Goal: Transaction & Acquisition: Purchase product/service

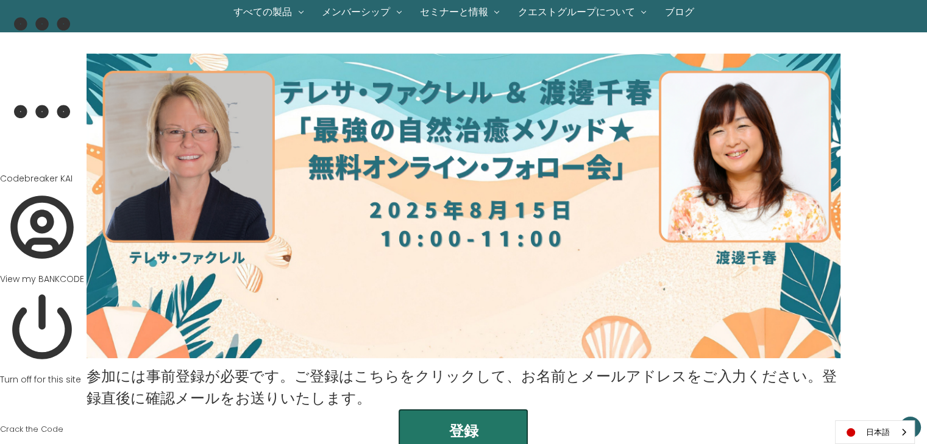
scroll to position [182, 0]
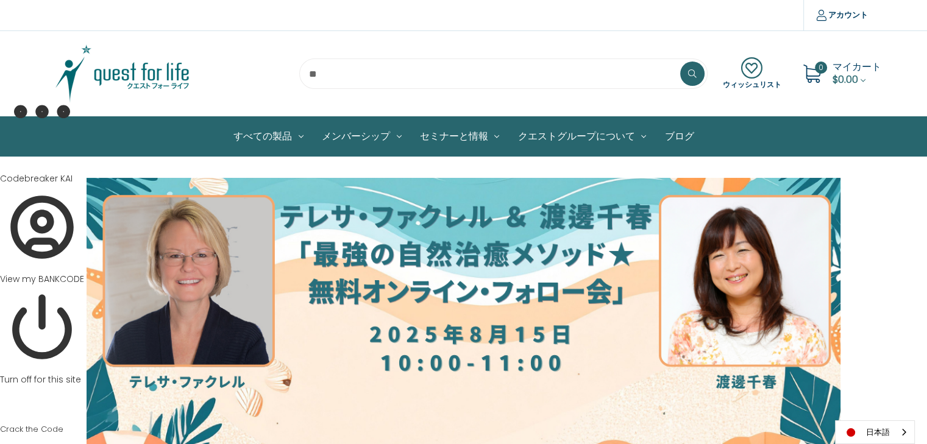
click at [156, 68] on img at bounding box center [122, 73] width 152 height 61
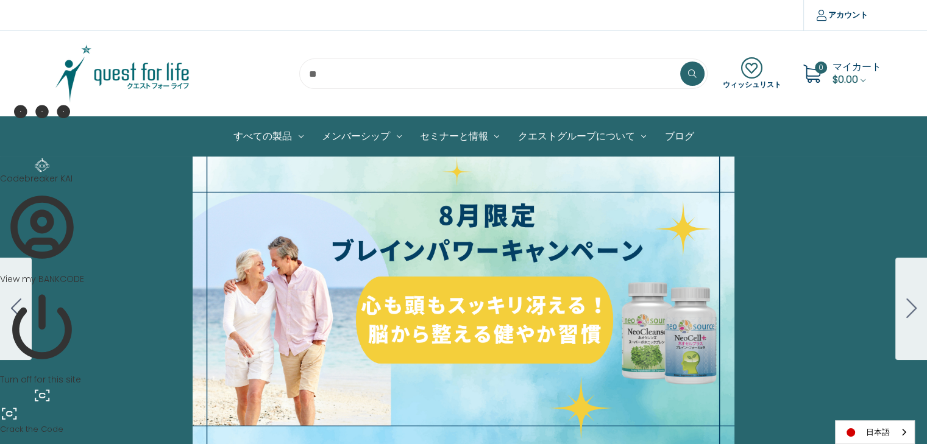
click at [550, 317] on div "細胞プロテクトセット 通常188ドル セール価格160ドル $28 OFF 2025年4月1日～4月30日 12月１日〜23日 販売中" at bounding box center [463, 309] width 927 height 305
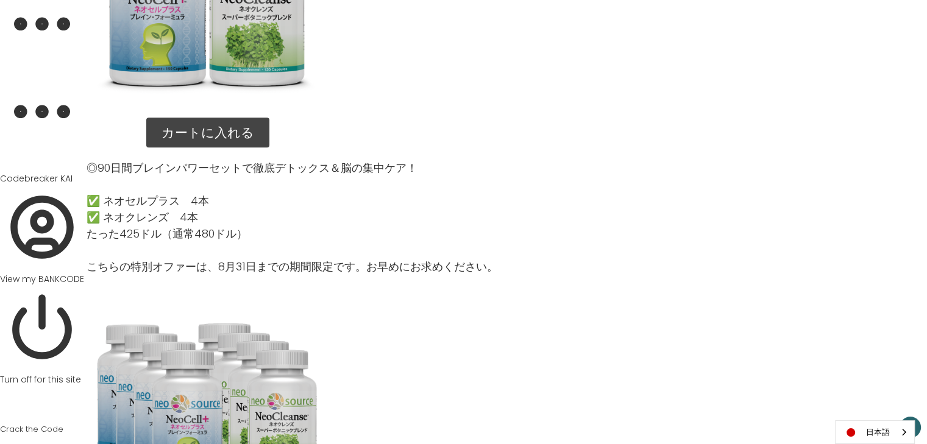
scroll to position [1448, 0]
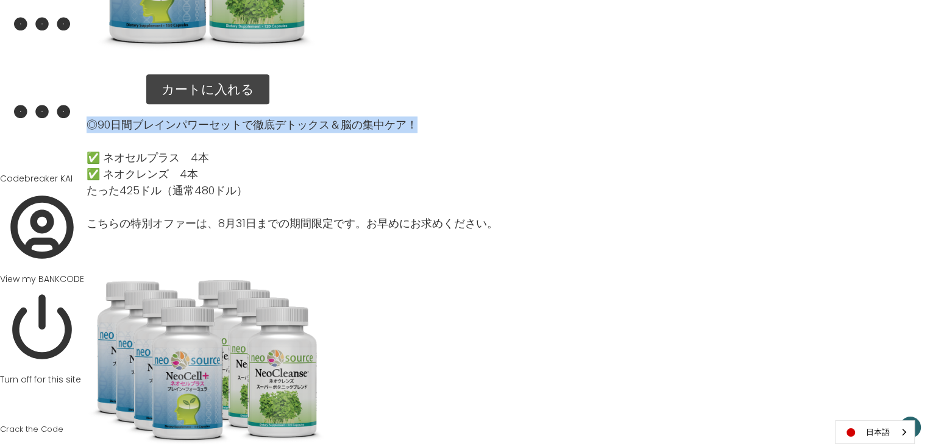
drag, startPoint x: 90, startPoint y: 122, endPoint x: 417, endPoint y: 130, distance: 327.2
click at [417, 130] on p "◎90日間ブレインパワーセットで徹底デトックス＆脳の集中ケア！" at bounding box center [292, 124] width 411 height 16
copy p "◎90日間ブレインパワーセットで徹底デトックス＆脳の集中ケア！"
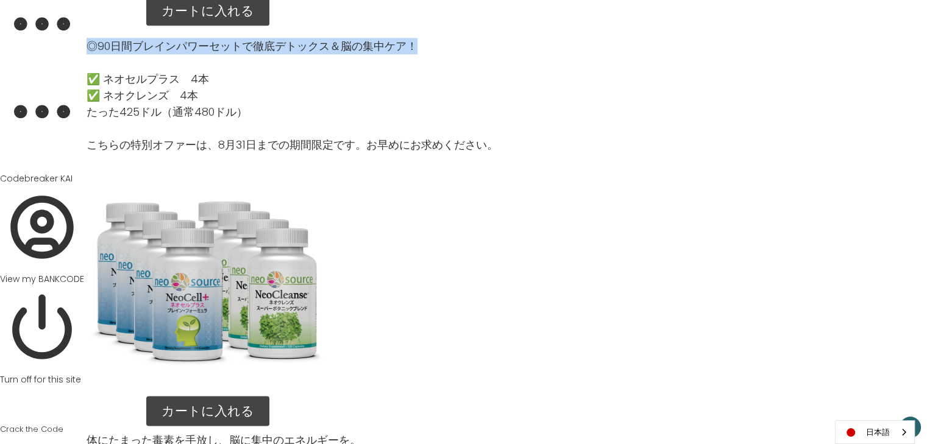
scroll to position [1592, 0]
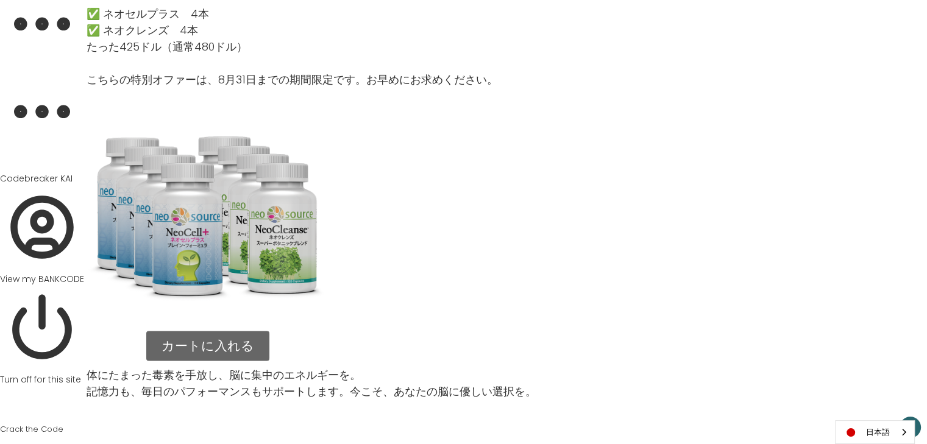
click at [234, 348] on link "カートに入れる" at bounding box center [207, 346] width 123 height 30
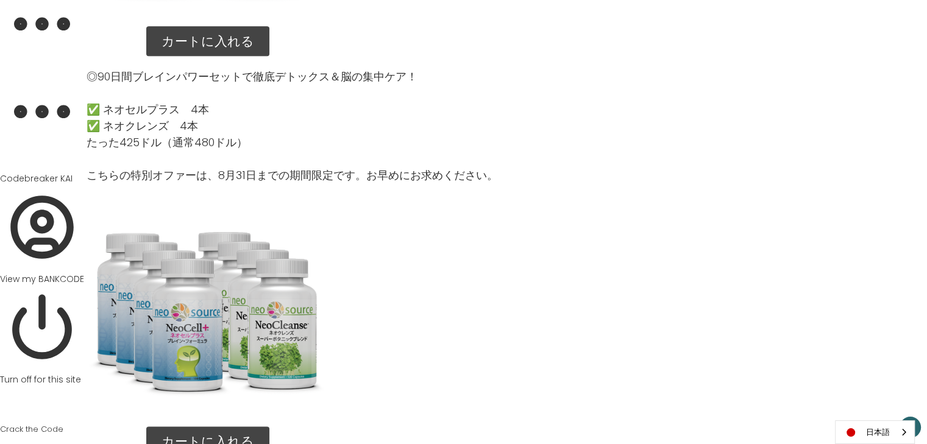
scroll to position [1489, 0]
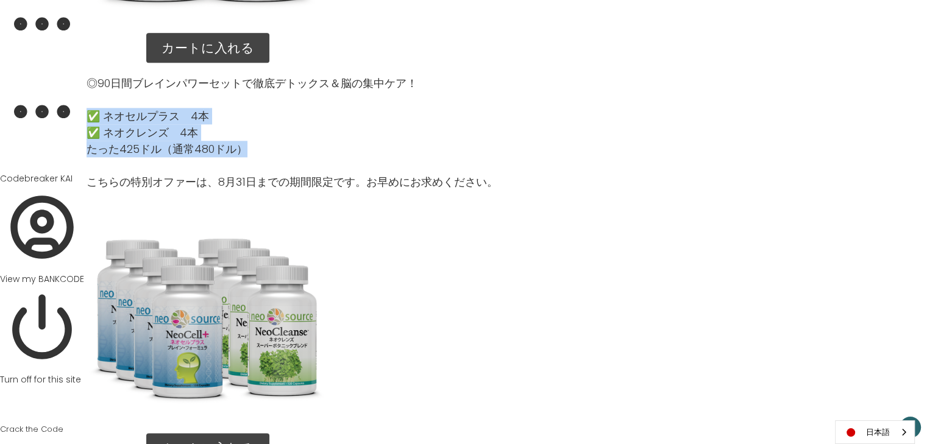
drag, startPoint x: 87, startPoint y: 112, endPoint x: 253, endPoint y: 149, distance: 171.0
click at [253, 149] on p "✅ ネオセルプラス　4本 ✅ ネオクレンズ　4本 たった425ドル（通常480ドル）" at bounding box center [292, 132] width 411 height 49
copy p "✅ ネオセルプラス　4本 ✅ ネオクレンズ　4本 たった425ドル（通常480ドル）"
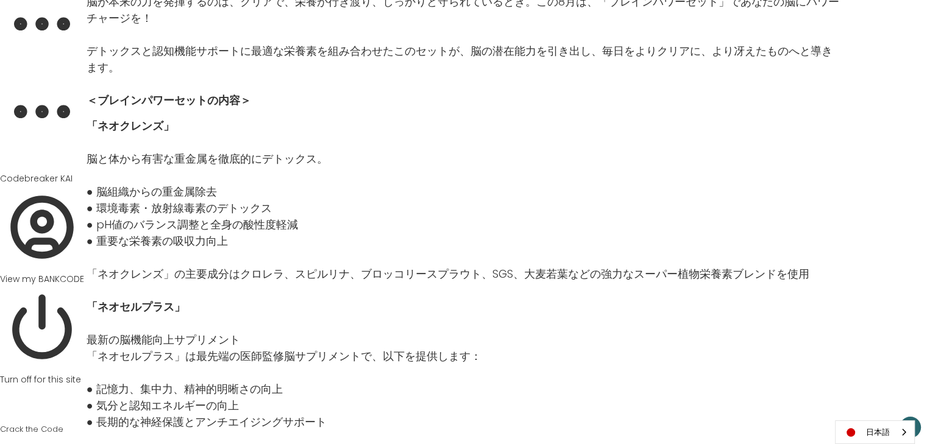
scroll to position [920, 0]
